Goal: Transaction & Acquisition: Subscribe to service/newsletter

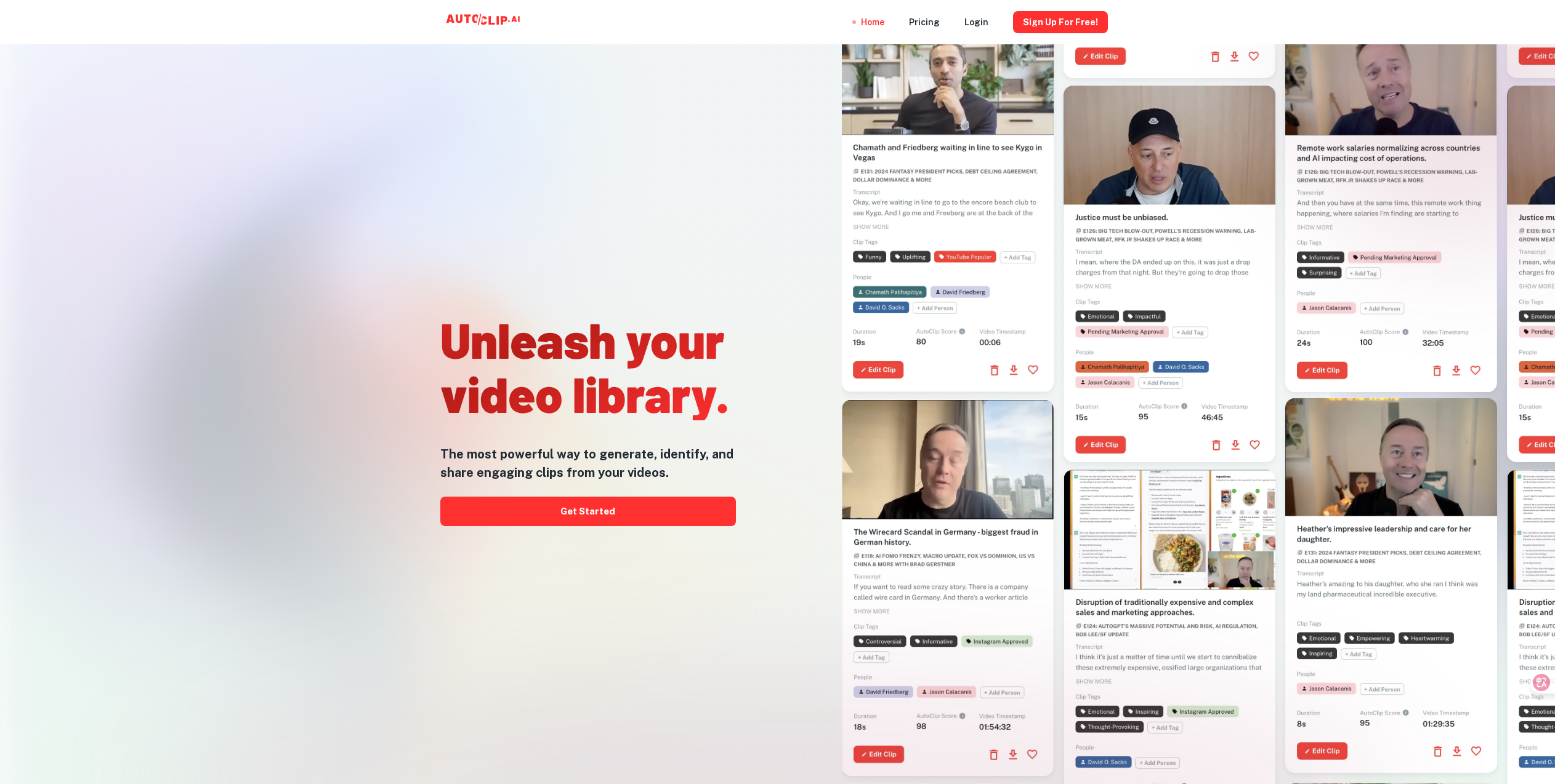
click at [523, 368] on h1 "Unleash your video library." at bounding box center [588, 367] width 295 height 109
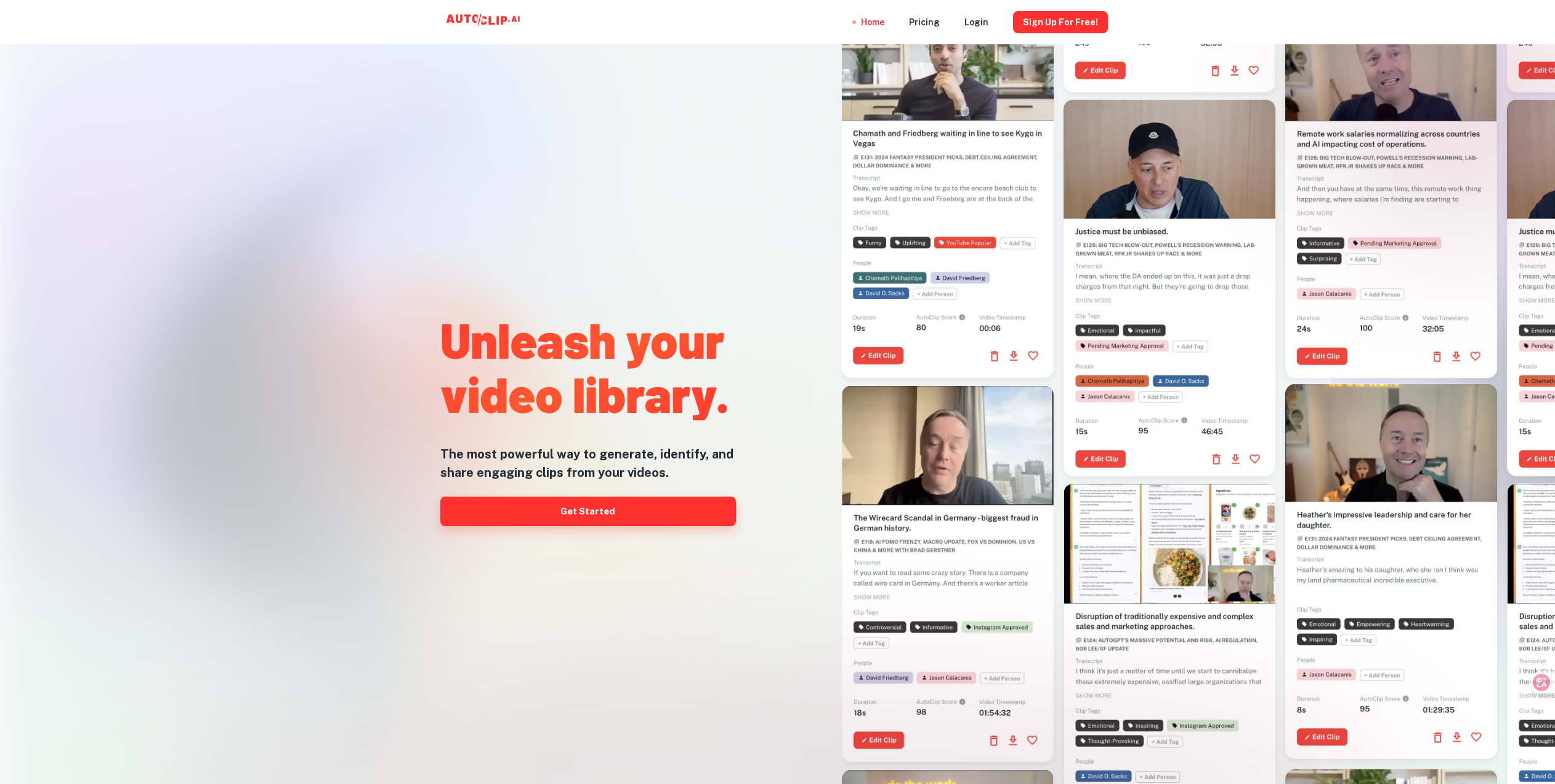
click at [629, 510] on link "Get Started" at bounding box center [588, 512] width 295 height 30
